Goal: Task Accomplishment & Management: Use online tool/utility

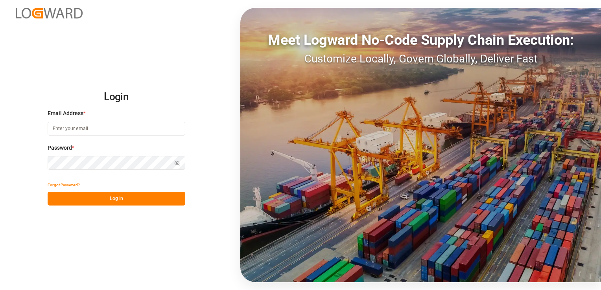
type input "[PERSON_NAME][EMAIL_ADDRESS][PERSON_NAME][DOMAIN_NAME]"
click at [105, 197] on button "Log In" at bounding box center [117, 199] width 138 height 14
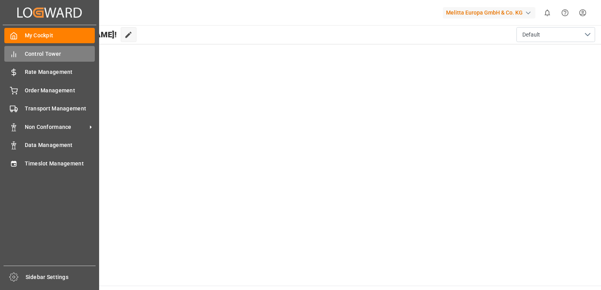
click at [64, 53] on span "Control Tower" at bounding box center [60, 54] width 70 height 8
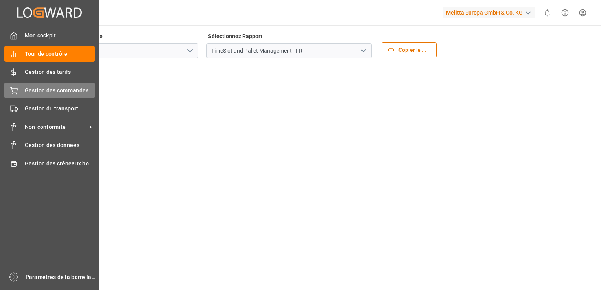
click at [66, 93] on span "Gestion des commandes" at bounding box center [60, 90] width 70 height 8
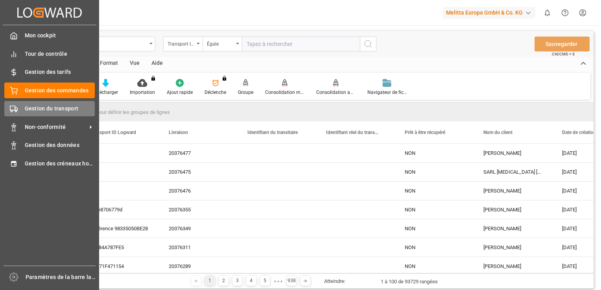
click at [42, 105] on span "Gestion du transport" at bounding box center [60, 109] width 70 height 8
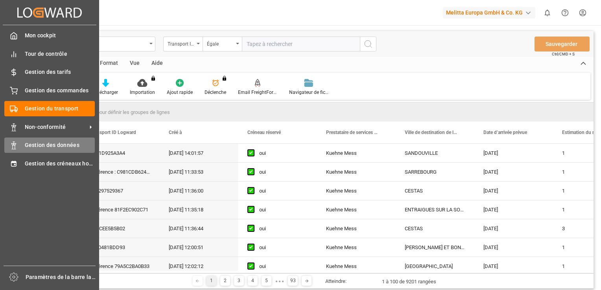
click at [62, 147] on span "Gestion des données" at bounding box center [60, 145] width 70 height 8
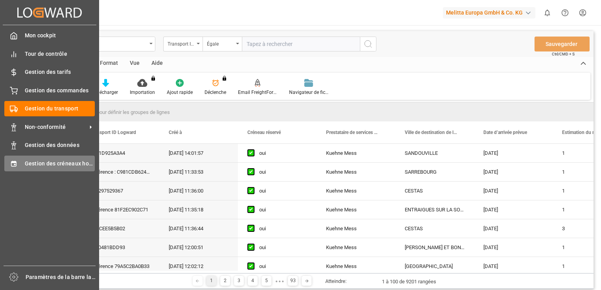
click at [46, 164] on span "Gestion des créneaux horaires" at bounding box center [60, 164] width 70 height 8
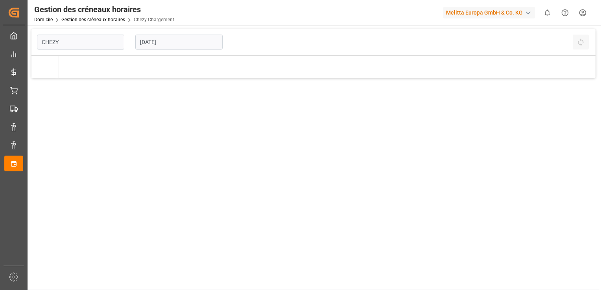
type input "Chezy Loading"
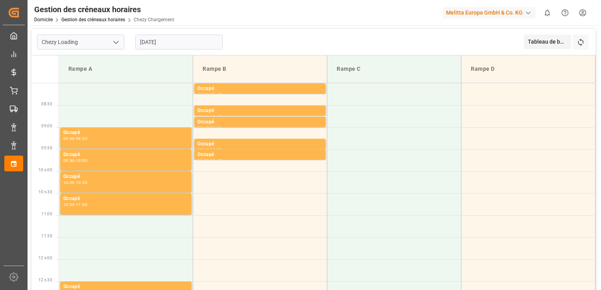
click at [202, 42] on input "[DATE]" at bounding box center [178, 42] width 87 height 15
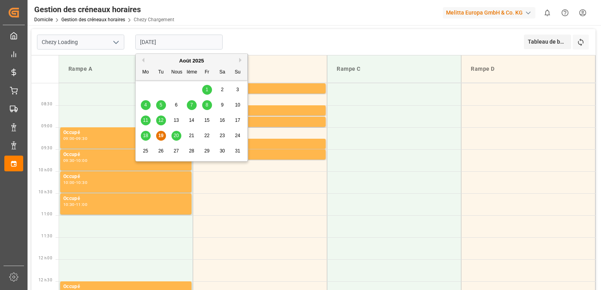
click at [178, 136] on span "20" at bounding box center [175, 136] width 5 height 6
type input "[DATE]"
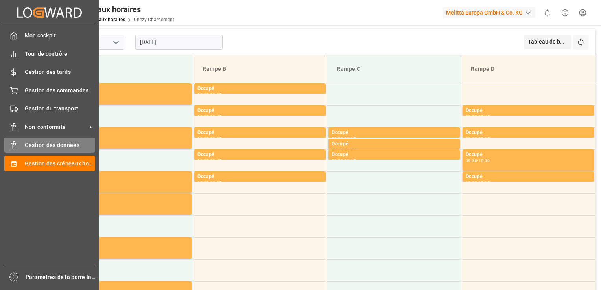
click at [70, 141] on div "Gestion des données Gestion des données" at bounding box center [49, 145] width 90 height 15
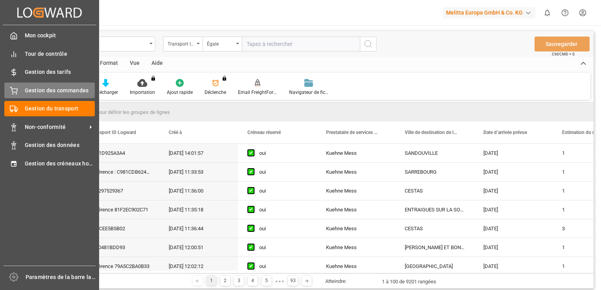
click at [60, 94] on span "Gestion des commandes" at bounding box center [60, 90] width 70 height 8
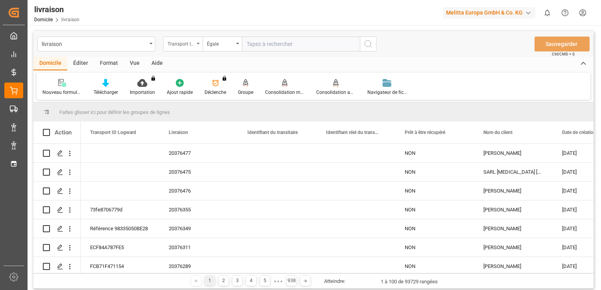
click at [184, 42] on div "Transport ID Logward" at bounding box center [180, 43] width 27 height 9
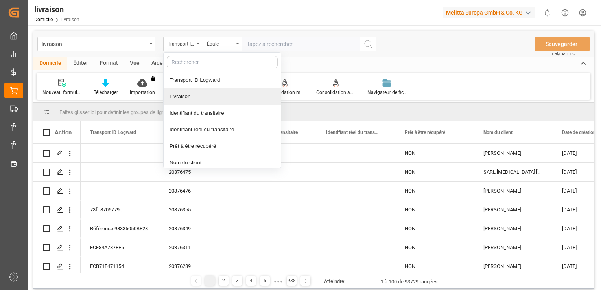
click at [201, 100] on div "Livraison" at bounding box center [222, 96] width 117 height 17
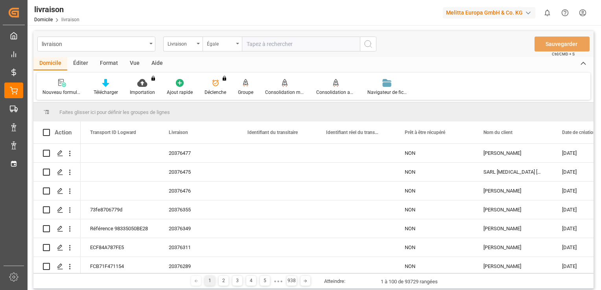
click at [209, 41] on div "Égale" at bounding box center [220, 43] width 27 height 9
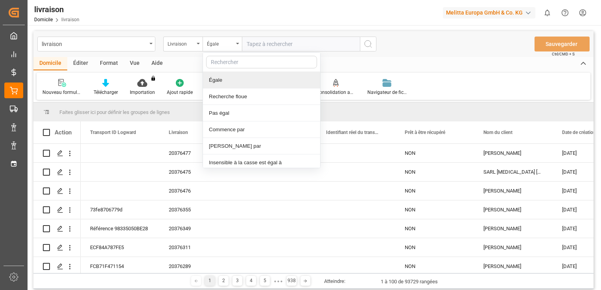
click at [447, 58] on div "Domicile Éditer Format Vue Aide" at bounding box center [313, 63] width 560 height 13
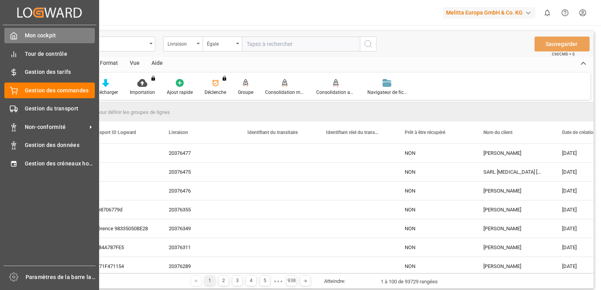
click at [25, 40] on div "Mon cockpit Mon cockpit" at bounding box center [49, 35] width 90 height 15
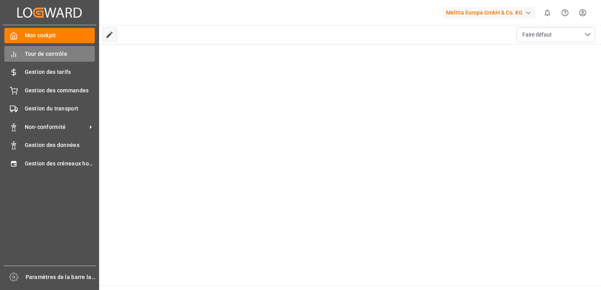
click at [35, 51] on span "Tour de contrôle" at bounding box center [60, 54] width 70 height 8
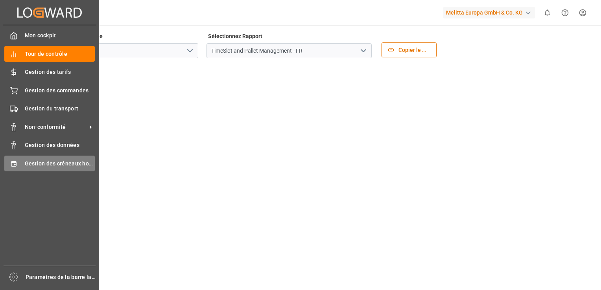
click at [67, 164] on span "Gestion des créneaux horaires" at bounding box center [60, 164] width 70 height 8
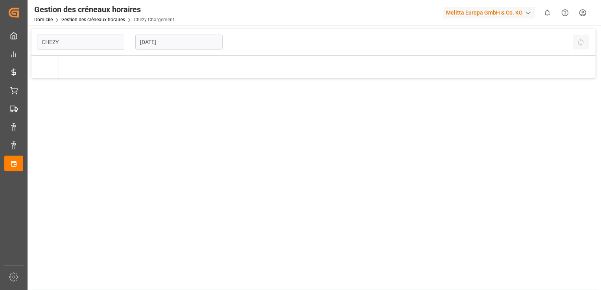
type input "Chezy Loading"
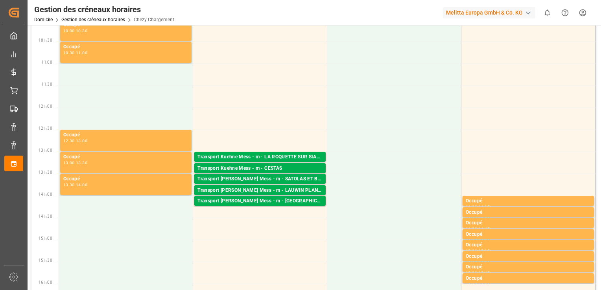
scroll to position [197, 0]
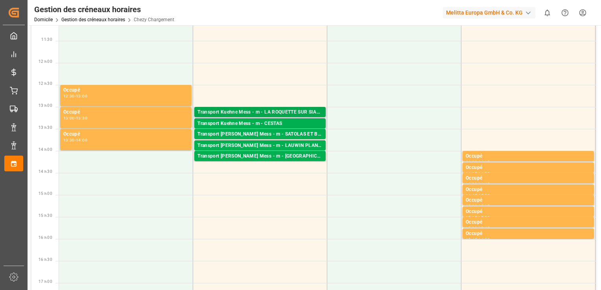
click at [255, 111] on div "Transport Kuehne Mess - m - LA ROQUETTE SUR SIAGNE" at bounding box center [259, 112] width 125 height 8
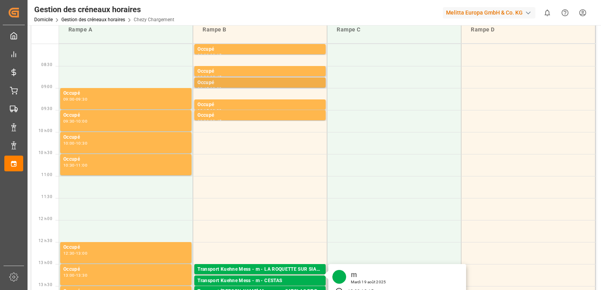
scroll to position [0, 0]
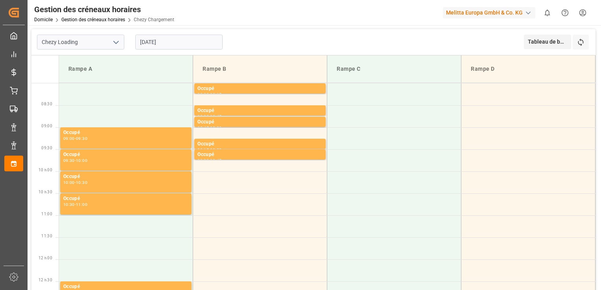
click at [155, 46] on input "[DATE]" at bounding box center [178, 42] width 87 height 15
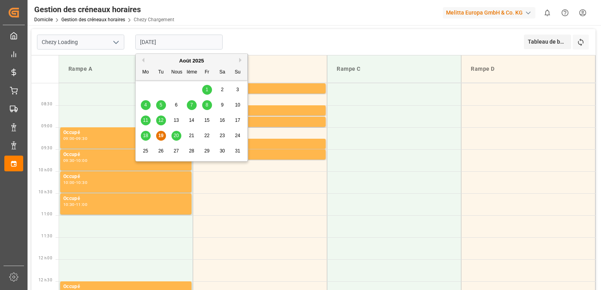
click at [147, 134] on span "18" at bounding box center [145, 136] width 5 height 6
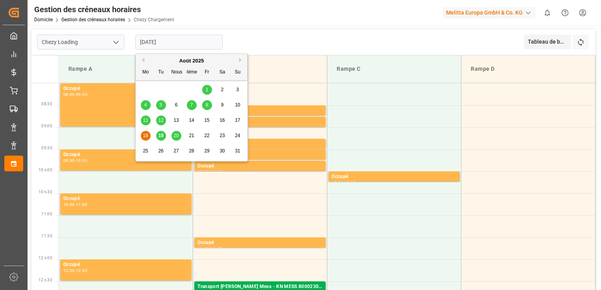
click at [156, 42] on input "[DATE]" at bounding box center [178, 42] width 87 height 15
click at [173, 136] on span "20" at bounding box center [175, 136] width 5 height 6
type input "[DATE]"
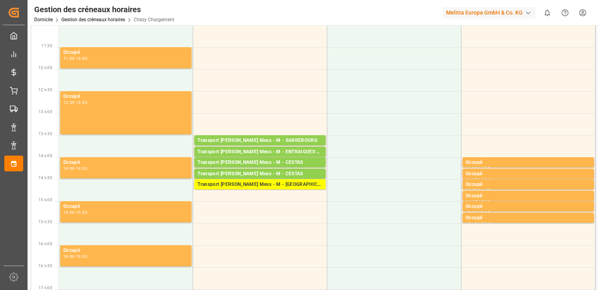
scroll to position [197, 0]
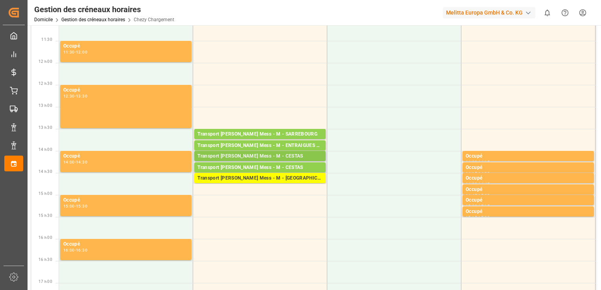
click at [283, 156] on div "Transport [PERSON_NAME] Mess - M - CESTAS" at bounding box center [259, 157] width 125 height 8
click at [281, 145] on div "Transport [PERSON_NAME] Mess - M - ENTRAIGUES SUR LA SORGUE" at bounding box center [259, 146] width 125 height 8
